Goal: Information Seeking & Learning: Learn about a topic

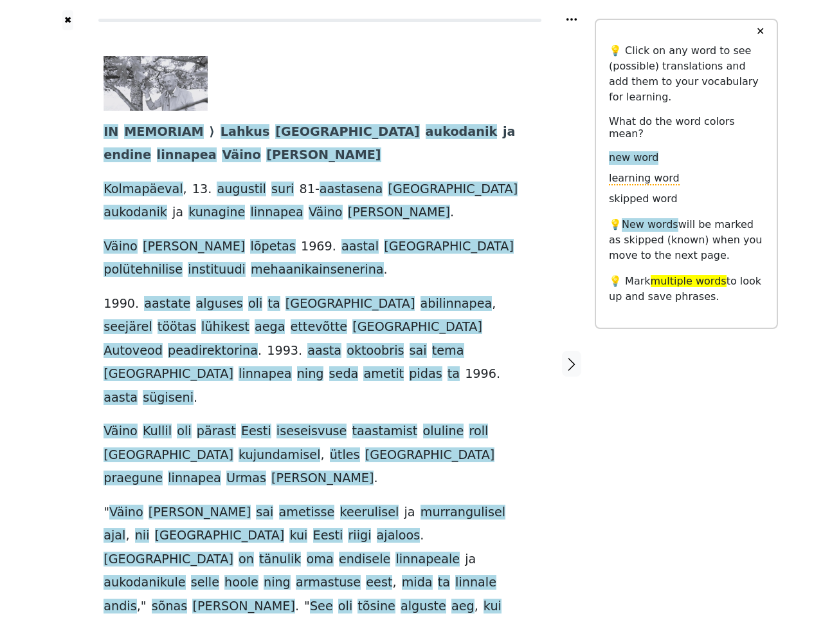
click at [404, 343] on span "oktoobris" at bounding box center [375, 351] width 57 height 16
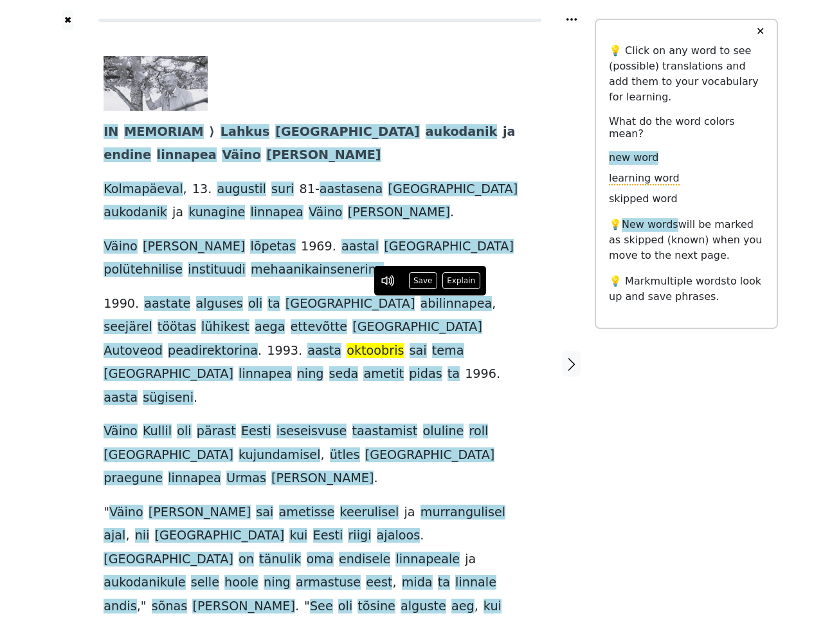
click at [572, 19] on icon at bounding box center [572, 19] width 10 height 3
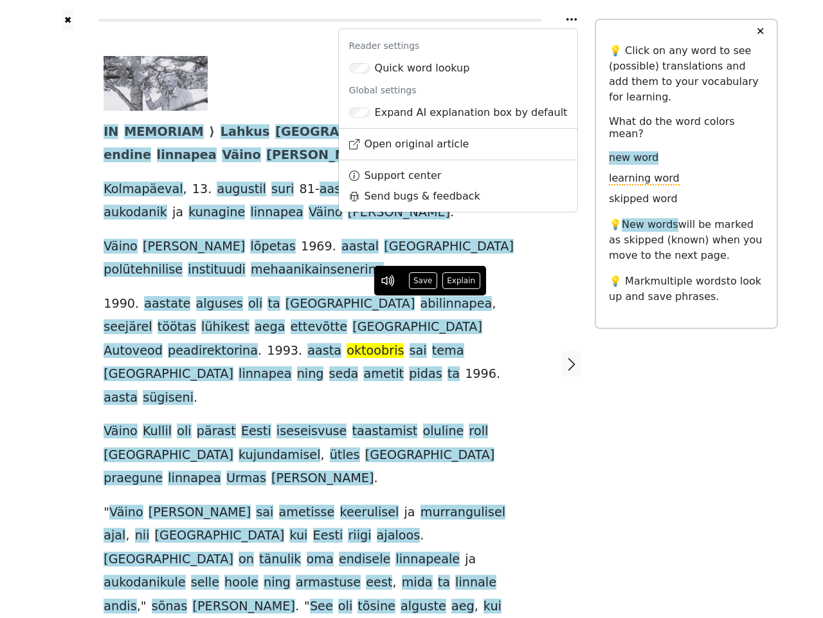
click at [68, 300] on div at bounding box center [68, 363] width 46 height 666
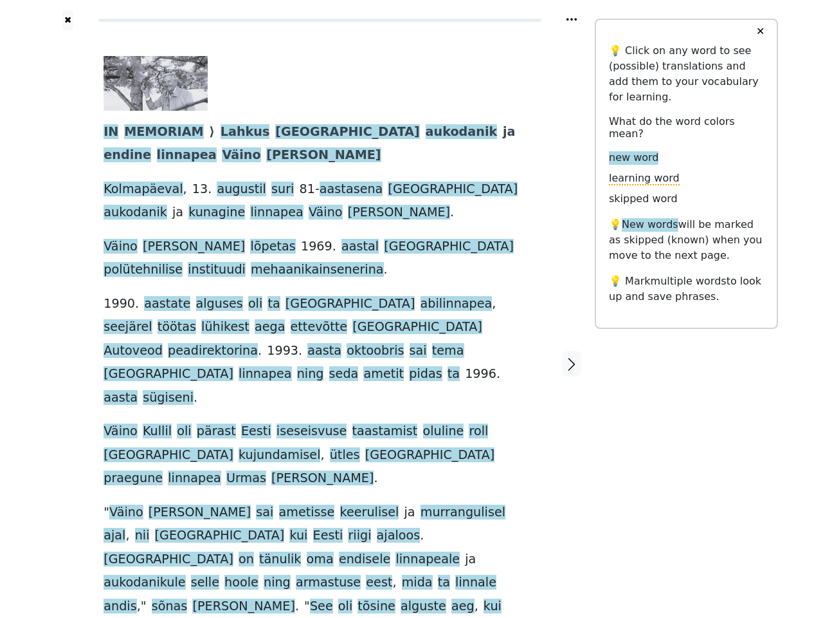
click at [258, 343] on span "peadirektorina" at bounding box center [213, 351] width 90 height 16
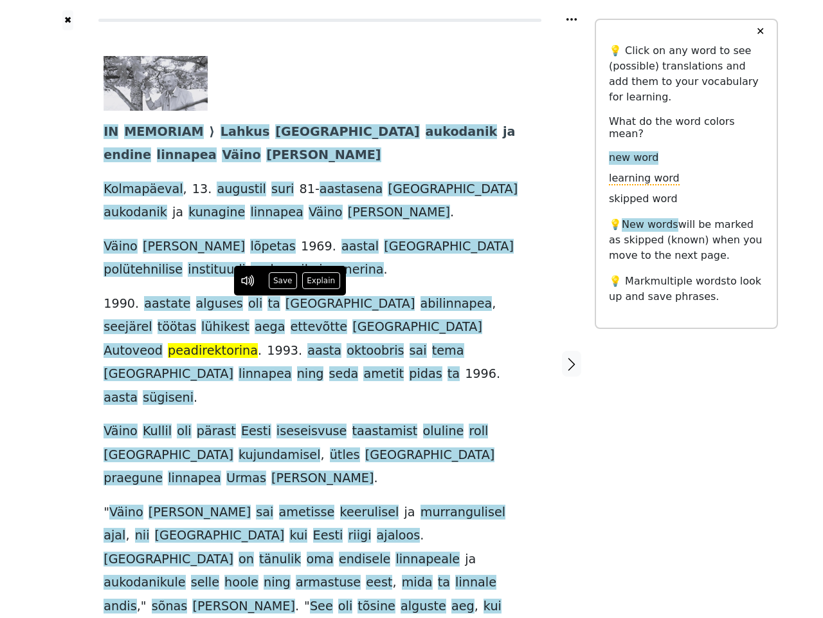
click at [110, 133] on span "IN" at bounding box center [111, 132] width 15 height 16
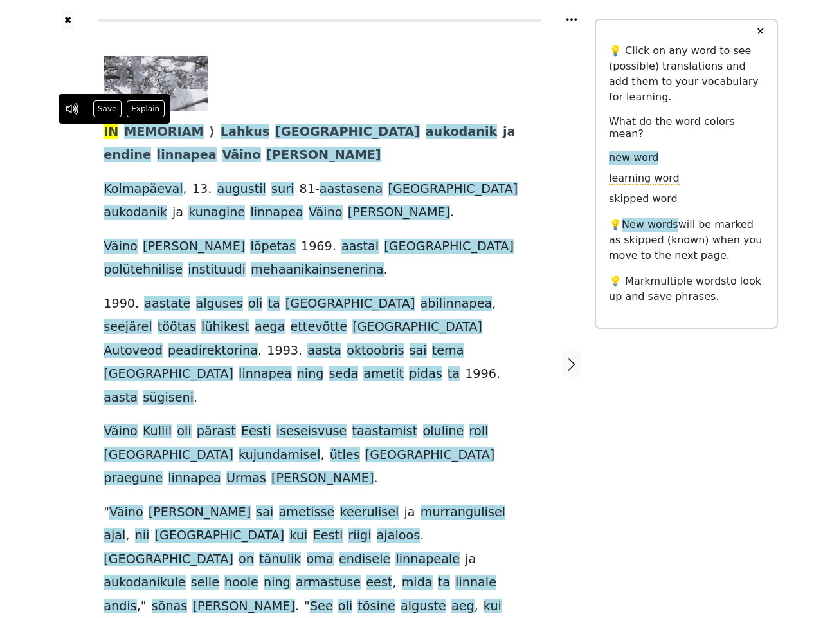
click at [158, 133] on span "MEMORIAM" at bounding box center [163, 132] width 79 height 16
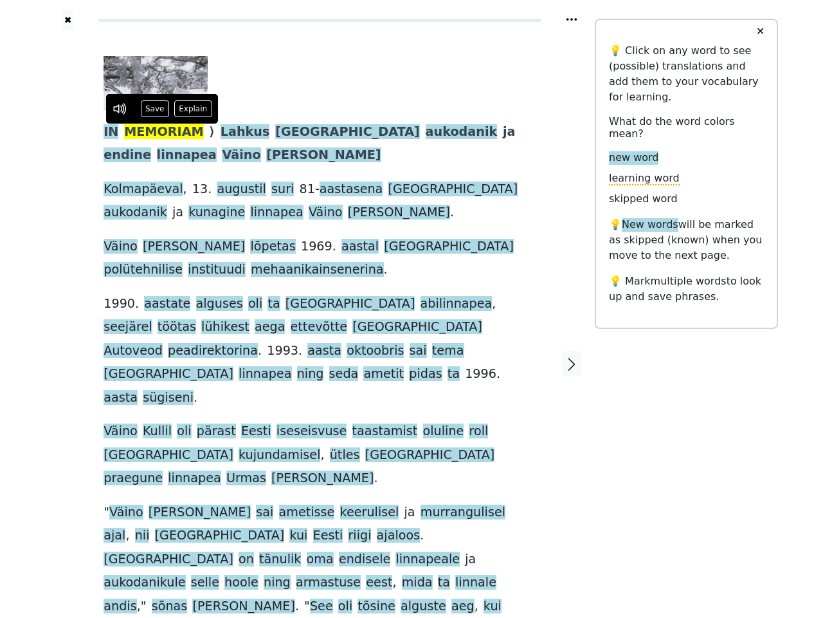
click at [227, 133] on span "Lahkus" at bounding box center [246, 132] width 50 height 16
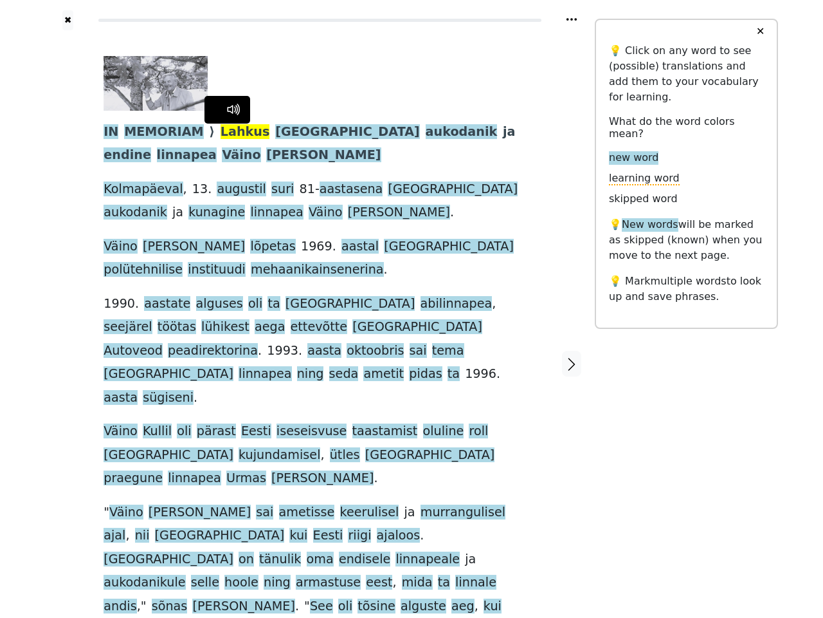
click at [275, 133] on span "[GEOGRAPHIC_DATA]" at bounding box center [347, 132] width 145 height 16
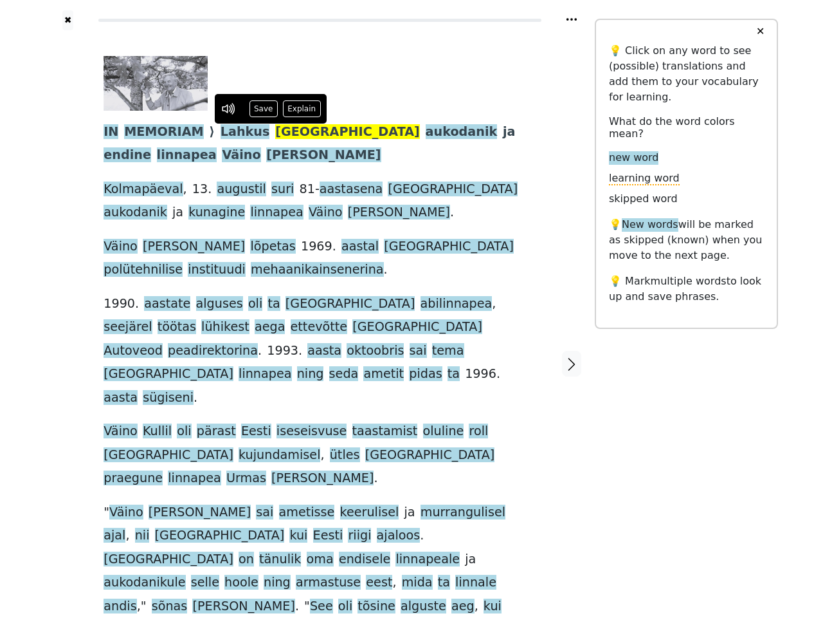
click at [426, 133] on span "aukodanik" at bounding box center [462, 132] width 72 height 16
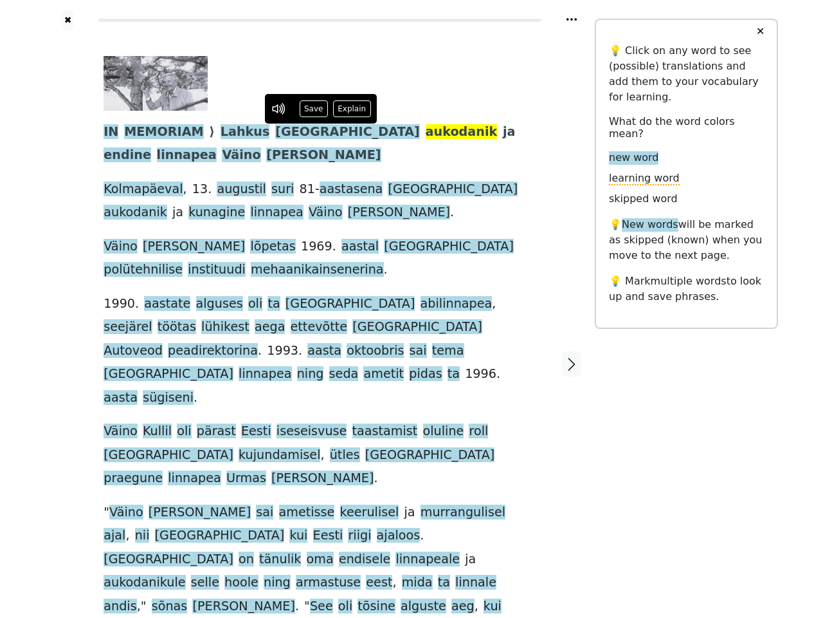
click at [503, 133] on span "ja" at bounding box center [509, 132] width 13 height 16
